Goal: Information Seeking & Learning: Learn about a topic

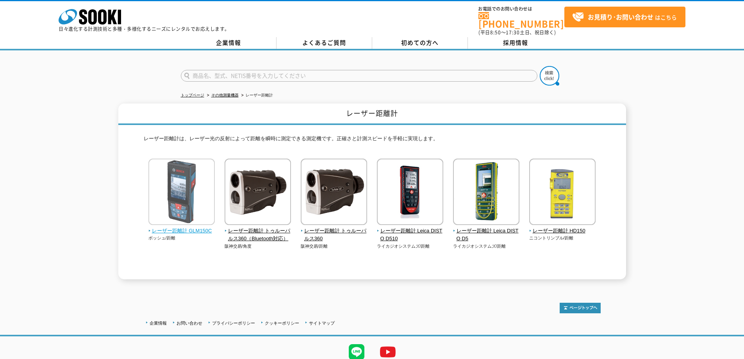
click at [198, 192] on img at bounding box center [181, 192] width 66 height 68
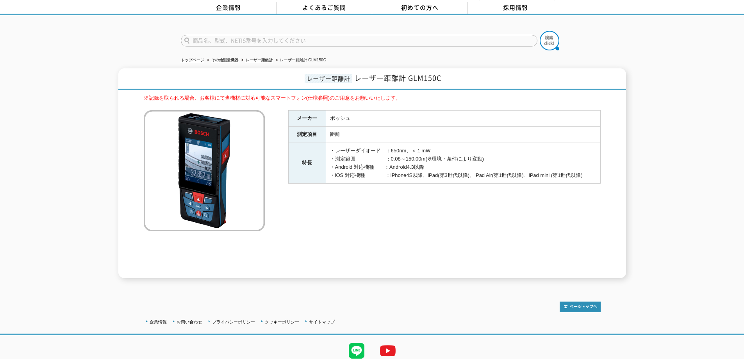
scroll to position [61, 0]
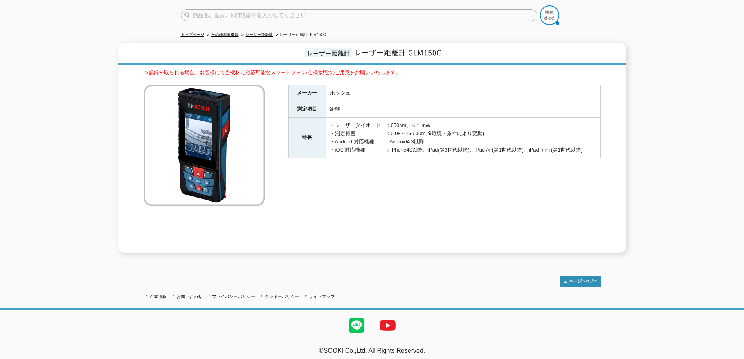
click at [408, 172] on div "メーカー ボッシュ 測定項目 距離 特長 ・レーザーダイオード　：650nm、＜１mW ・測定範囲　　　　　　：0.08～150.00m(※環境・条件により変…" at bounding box center [444, 169] width 312 height 168
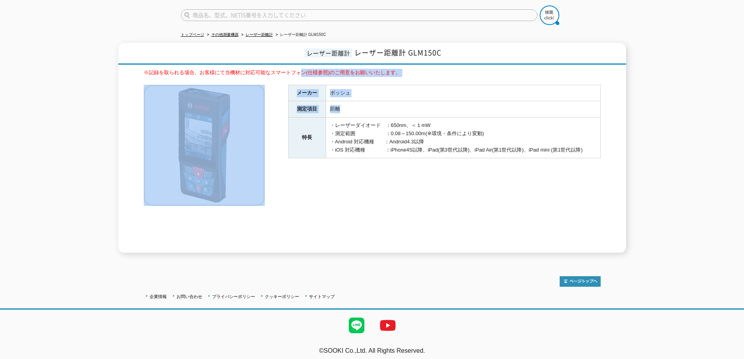
drag, startPoint x: 299, startPoint y: 77, endPoint x: 442, endPoint y: 111, distance: 146.5
click at [434, 110] on div "※記録を取られる場合、お客様にて当機材に対応可能なスマートフォン(仕様参照)のご用意をお願いいたします。 メーカー ボッシュ 測定項目 距離 特長 ・レーザー…" at bounding box center [372, 161] width 457 height 184
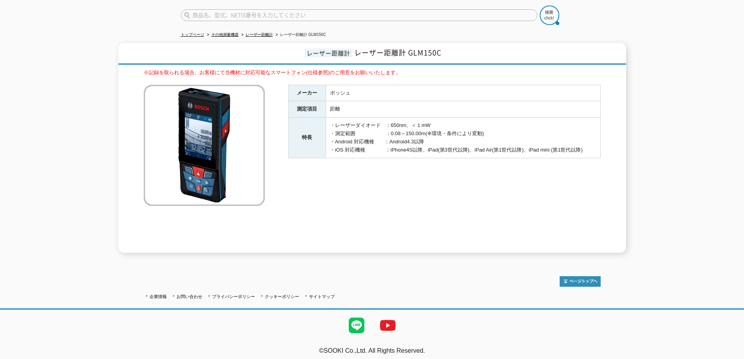
click at [455, 117] on td "・レーザーダイオード　：650nm、＜１mW ・測定範囲　　　　　　：0.08～150.00m(※環境・条件により変動) ・Android 対応機種　　：An…" at bounding box center [463, 137] width 274 height 41
click at [465, 93] on td "ボッシュ" at bounding box center [463, 93] width 274 height 16
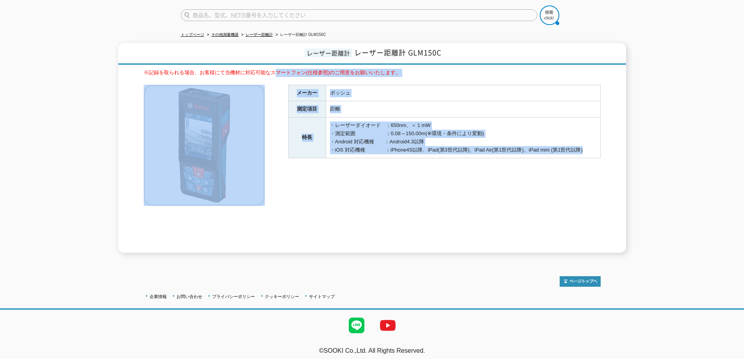
drag, startPoint x: 278, startPoint y: 74, endPoint x: 587, endPoint y: 171, distance: 324.8
click at [584, 171] on div "※記録を取られる場合、お客様にて当機材に対応可能なスマートフォン(仕様参照)のご用意をお願いいたします。 メーカー ボッシュ 測定項目 距離 特長 ・レーザー…" at bounding box center [372, 161] width 457 height 184
click at [587, 171] on div "メーカー ボッシュ 測定項目 距離 特長 ・レーザーダイオード　：650nm、＜１mW ・測定範囲　　　　　　：0.08～150.00m(※環境・条件により変…" at bounding box center [444, 169] width 312 height 168
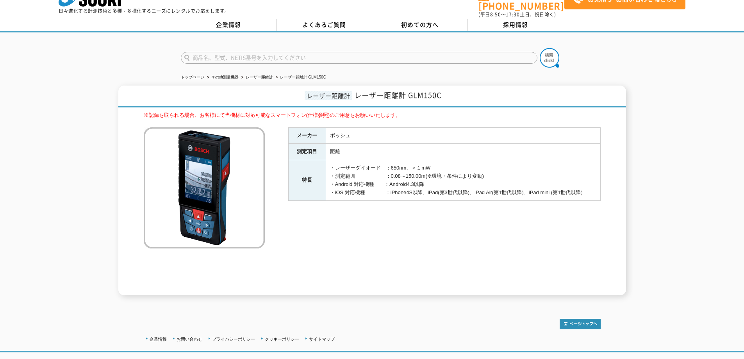
scroll to position [0, 0]
